Goal: Task Accomplishment & Management: Use online tool/utility

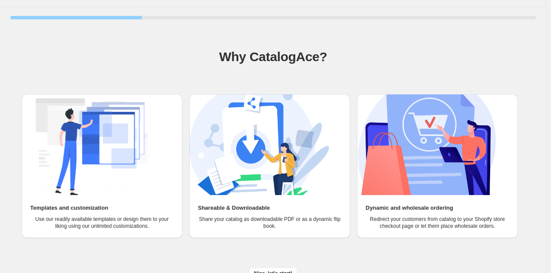
scroll to position [32, 0]
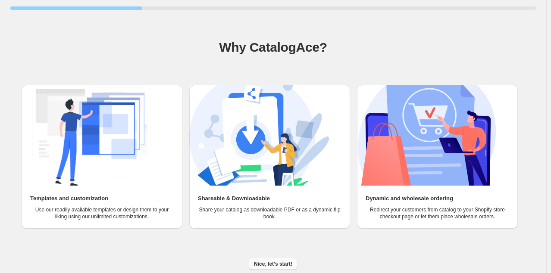
click at [283, 264] on span "Nice, let's start!" at bounding box center [273, 264] width 38 height 7
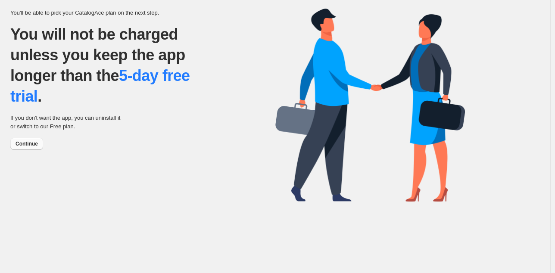
click at [31, 145] on span "Continue" at bounding box center [27, 143] width 22 height 7
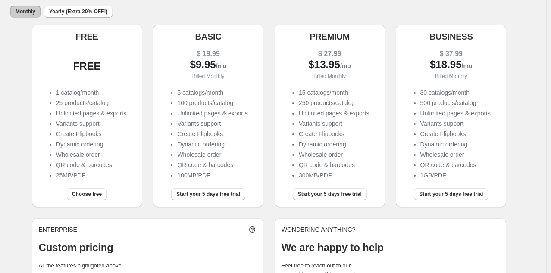
scroll to position [90, 0]
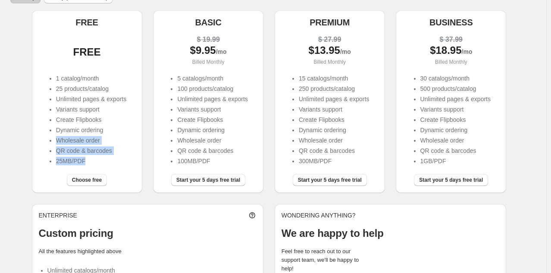
drag, startPoint x: 85, startPoint y: 164, endPoint x: 47, endPoint y: 140, distance: 44.7
click at [47, 140] on div "1 catalog/month 25 products/catalog Unlimited pages & exports Variants support …" at bounding box center [87, 120] width 97 height 93
click at [91, 159] on li "25MB/PDF" at bounding box center [91, 161] width 70 height 9
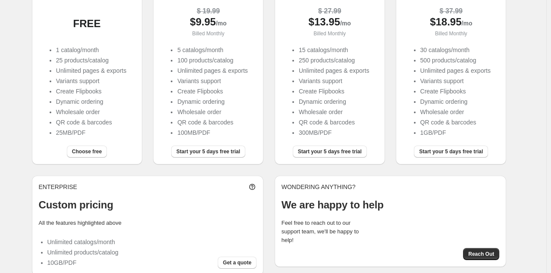
scroll to position [133, 0]
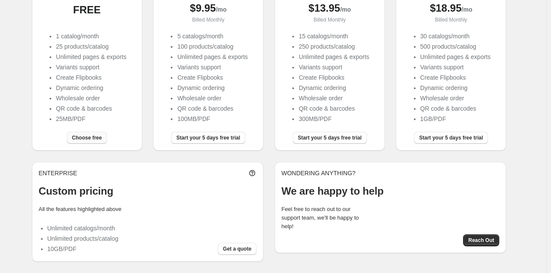
click at [100, 139] on span "Choose free" at bounding box center [87, 137] width 30 height 7
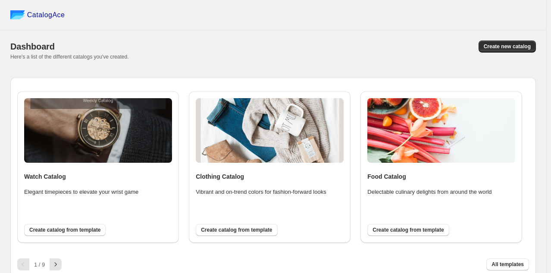
scroll to position [5, 0]
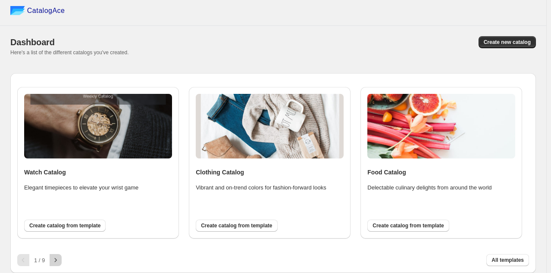
click at [61, 260] on button "button" at bounding box center [56, 260] width 12 height 12
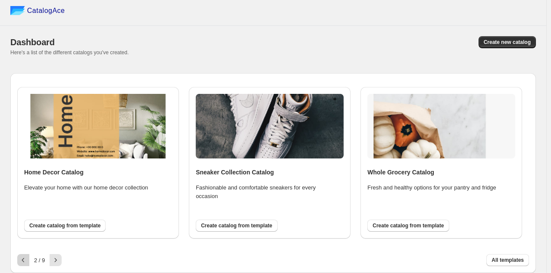
click at [26, 259] on icon "button" at bounding box center [23, 260] width 9 height 9
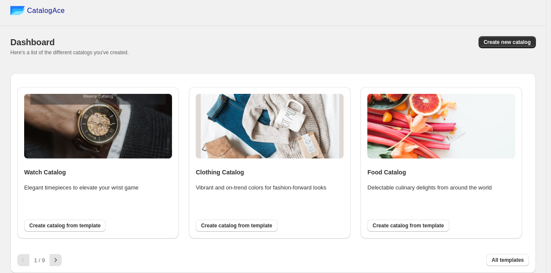
click at [106, 246] on div "Watch Catalog Elegant timepieces to elevate your wrist game Create catalog from…" at bounding box center [272, 163] width 511 height 167
click at [56, 263] on icon "button" at bounding box center [55, 260] width 9 height 9
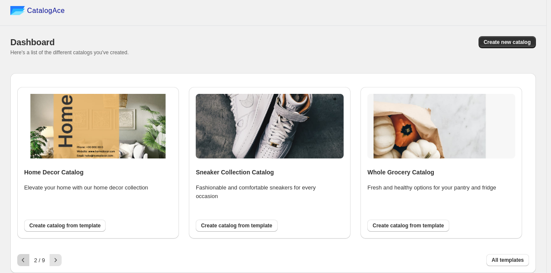
click at [23, 260] on icon "button" at bounding box center [23, 260] width 9 height 9
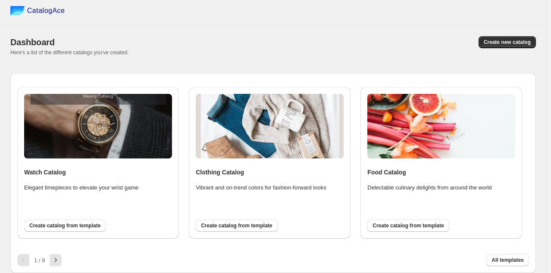
drag, startPoint x: 179, startPoint y: 84, endPoint x: 93, endPoint y: 77, distance: 86.4
click at [93, 77] on div "Watch Catalog Elegant timepieces to elevate your wrist game Create catalog from…" at bounding box center [272, 169] width 511 height 193
drag, startPoint x: 19, startPoint y: 90, endPoint x: 175, endPoint y: 158, distance: 170.4
click at [178, 162] on div "Watch Catalog Elegant timepieces to elevate your wrist game Create catalog from…" at bounding box center [98, 163] width 162 height 152
drag, startPoint x: 174, startPoint y: 158, endPoint x: 85, endPoint y: 115, distance: 98.7
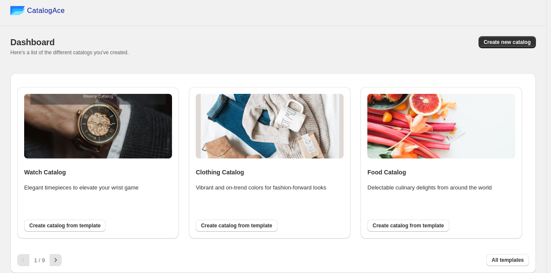
click at [85, 115] on div "Watch Catalog Elegant timepieces to elevate your wrist game Create catalog from…" at bounding box center [98, 163] width 162 height 152
click at [167, 50] on div "Here's a list of the different catalogs you've created." at bounding box center [272, 52] width 525 height 7
click at [52, 264] on icon "button" at bounding box center [55, 260] width 9 height 9
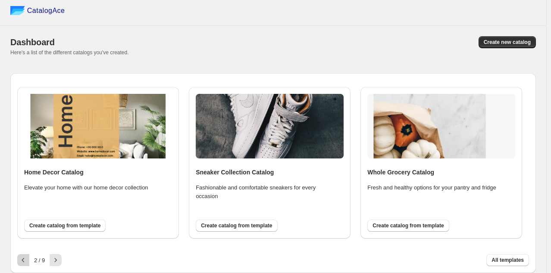
click at [25, 260] on icon "button" at bounding box center [23, 260] width 9 height 9
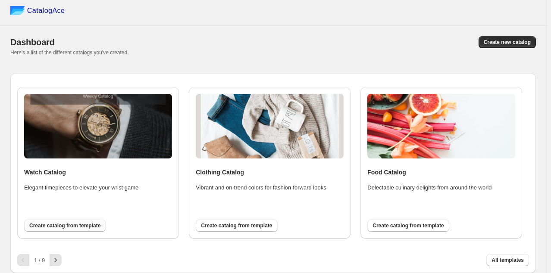
click at [53, 226] on span "Create catalog from template" at bounding box center [64, 225] width 71 height 7
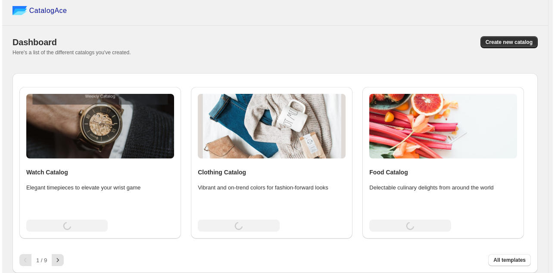
scroll to position [0, 0]
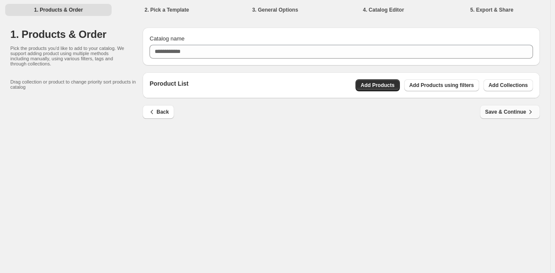
click at [521, 113] on span "Save & Continue" at bounding box center [510, 112] width 50 height 9
